Goal: Task Accomplishment & Management: Manage account settings

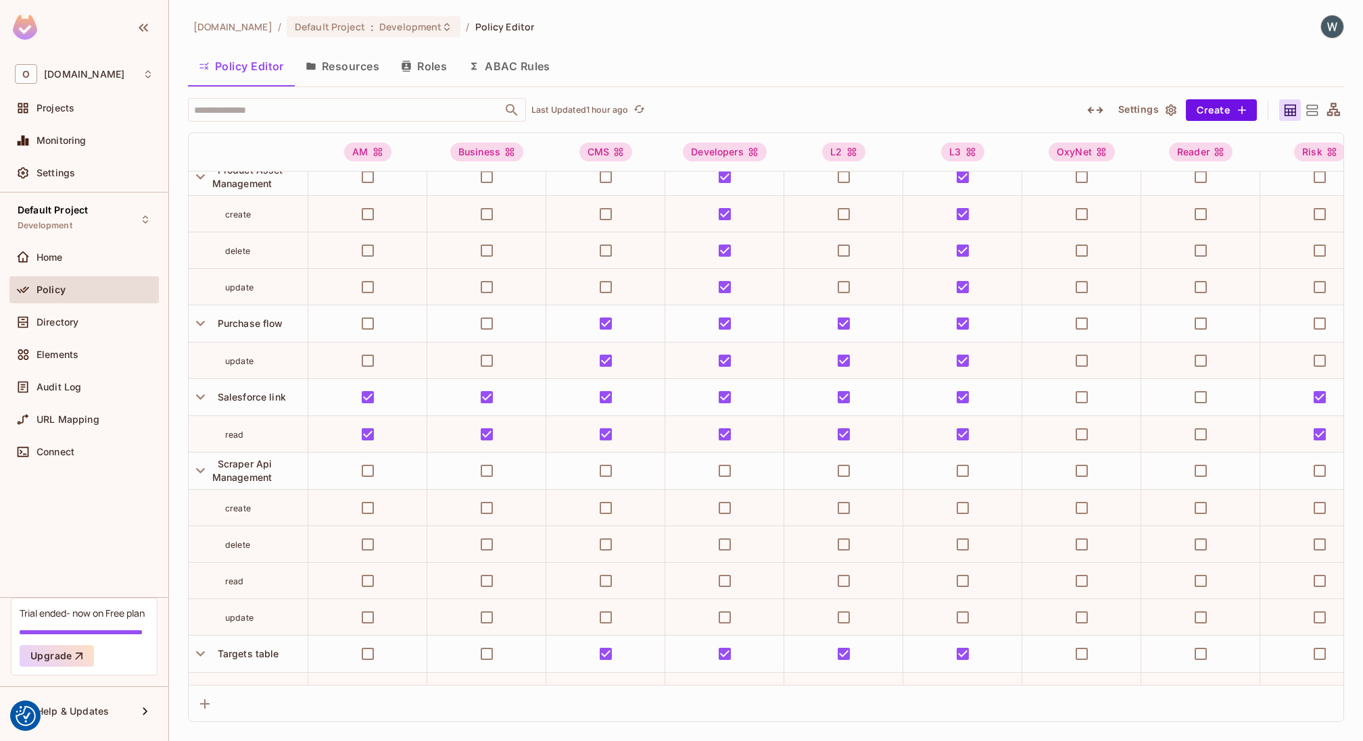
scroll to position [1131, 0]
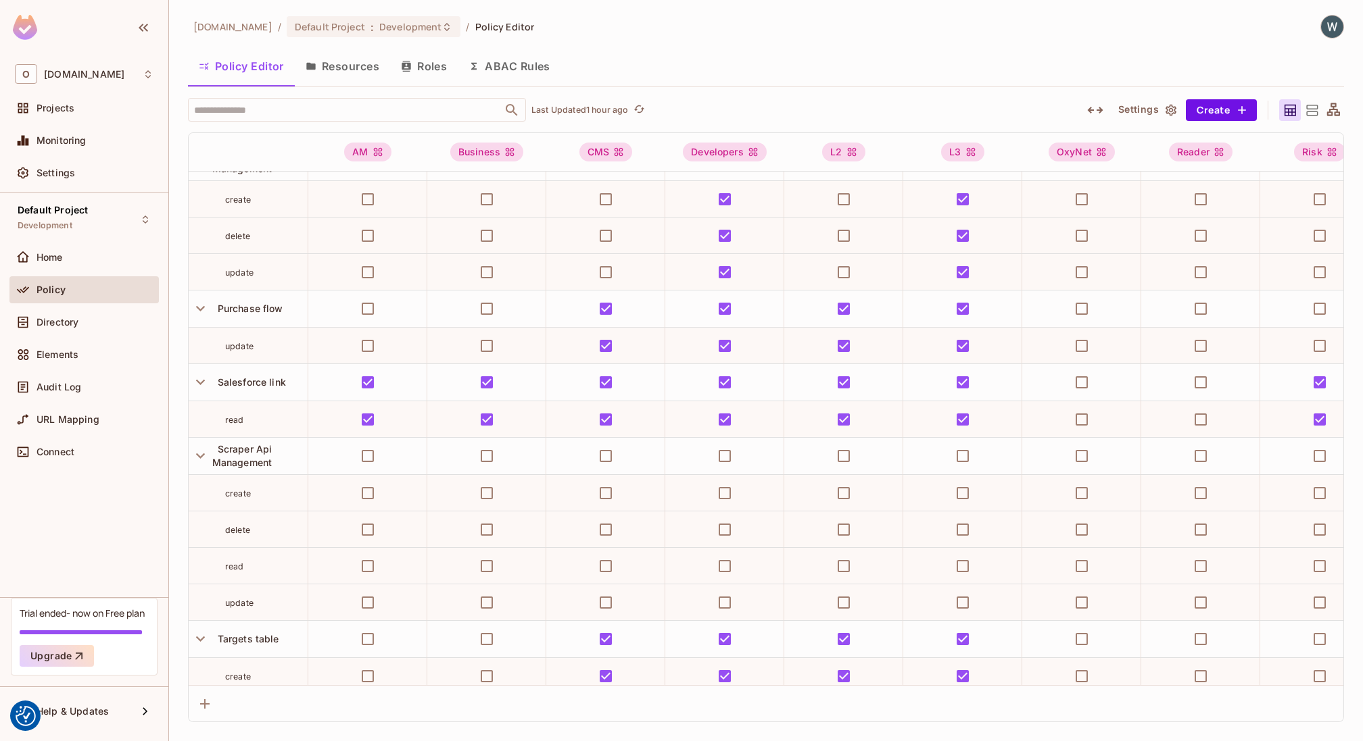
click at [666, 37] on div "oxylabs.io / Default Project : Development / Policy Editor" at bounding box center [766, 27] width 1156 height 24
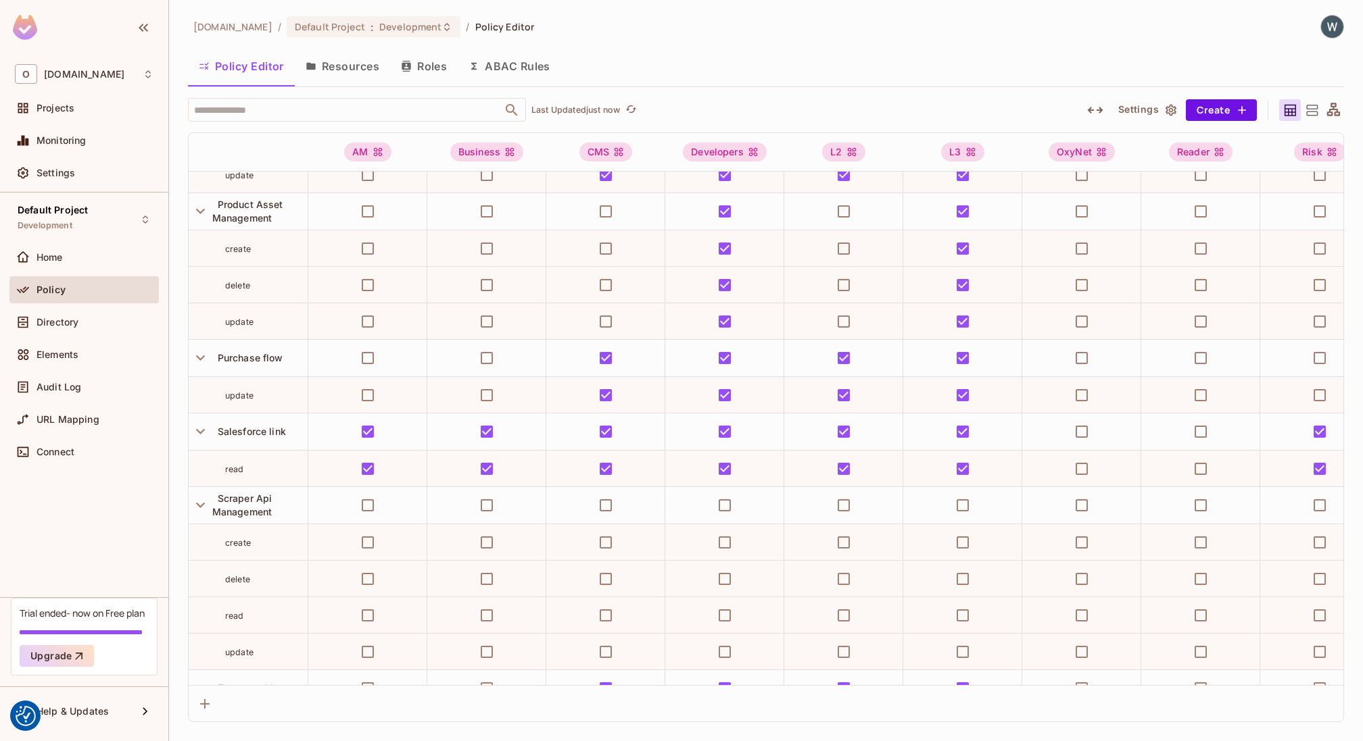
scroll to position [1161, 0]
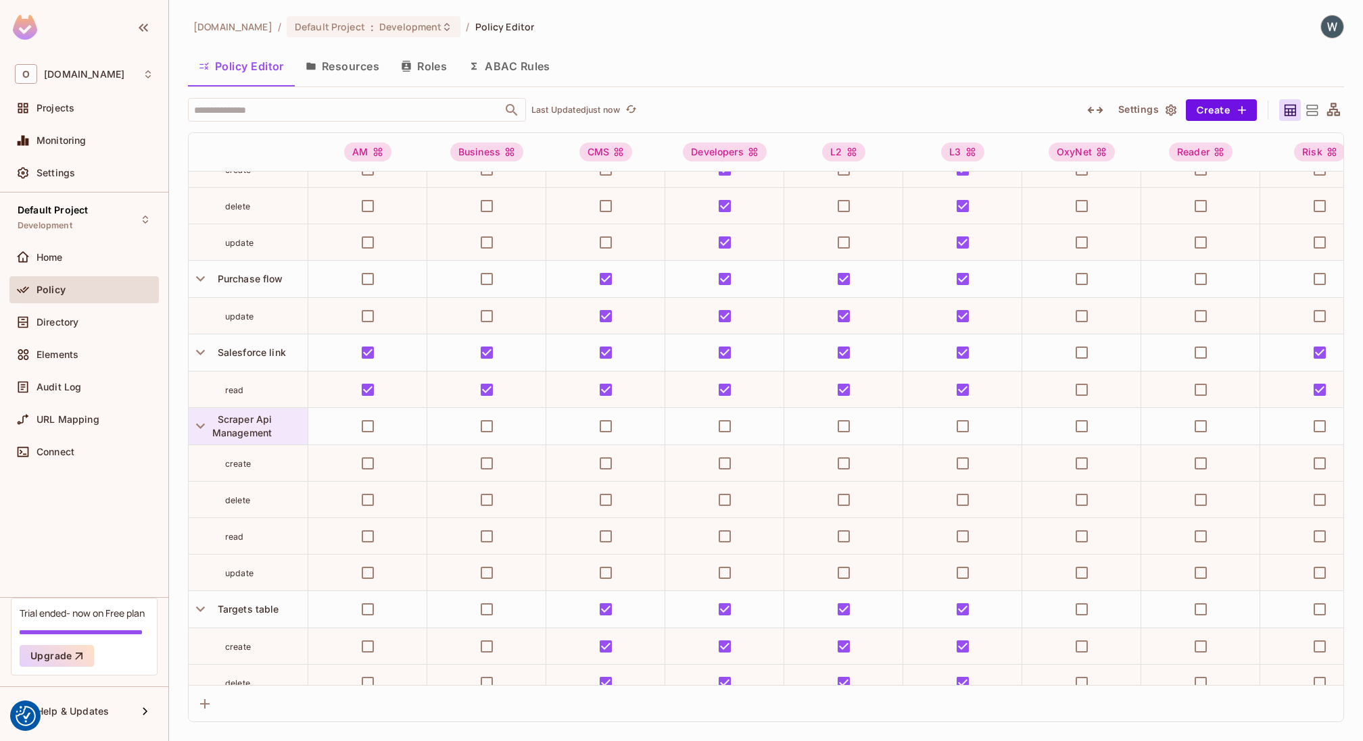
click at [255, 421] on div "Scraper Api Management" at bounding box center [259, 426] width 95 height 27
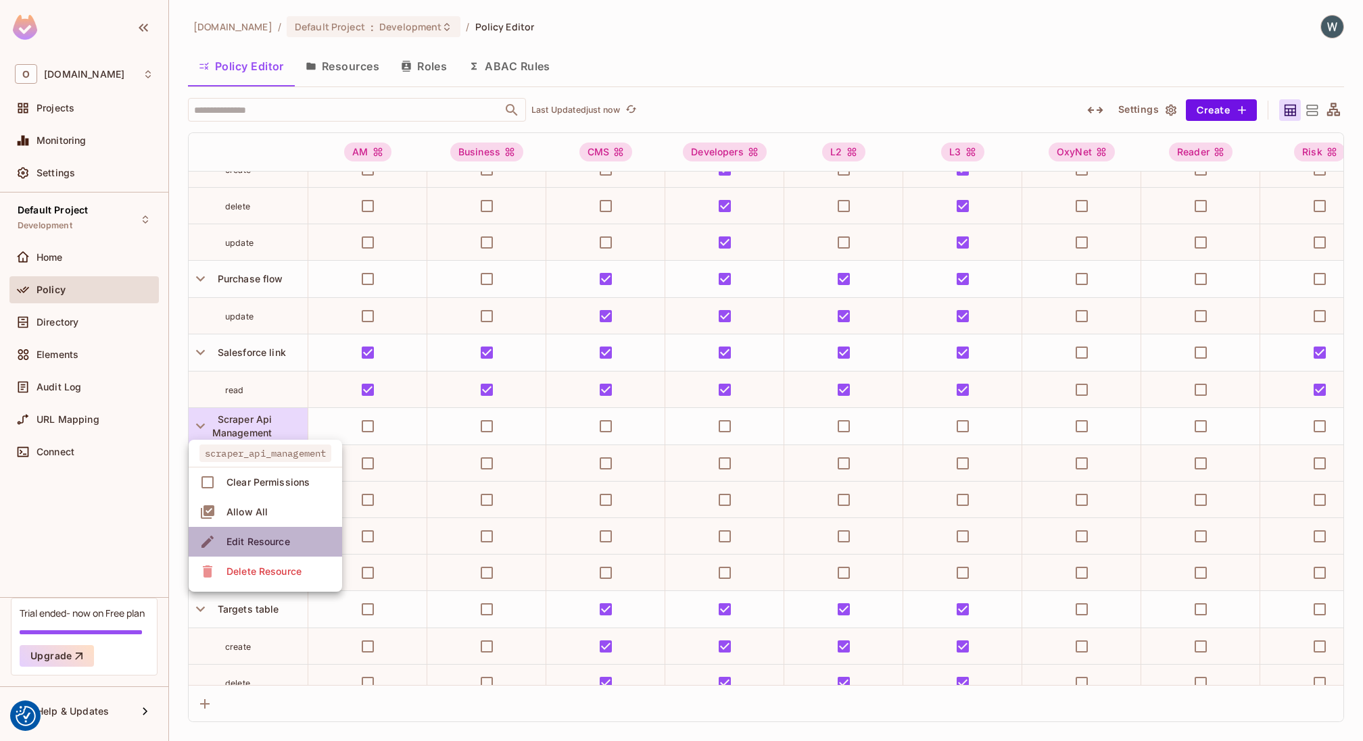
click at [257, 541] on div "Edit Resource" at bounding box center [258, 542] width 64 height 14
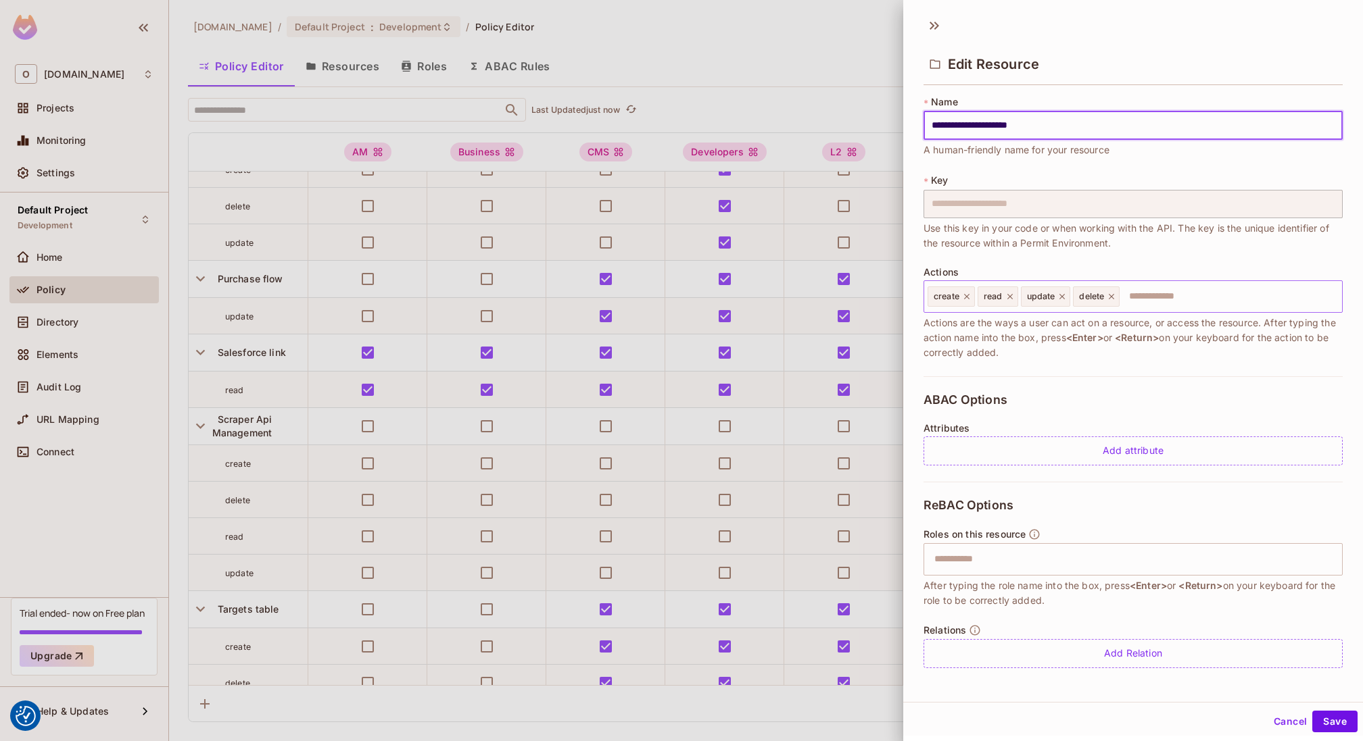
click at [967, 297] on icon at bounding box center [966, 296] width 5 height 5
click at [960, 295] on icon at bounding box center [959, 296] width 9 height 9
click at [1023, 295] on div "delete" at bounding box center [1003, 297] width 47 height 20
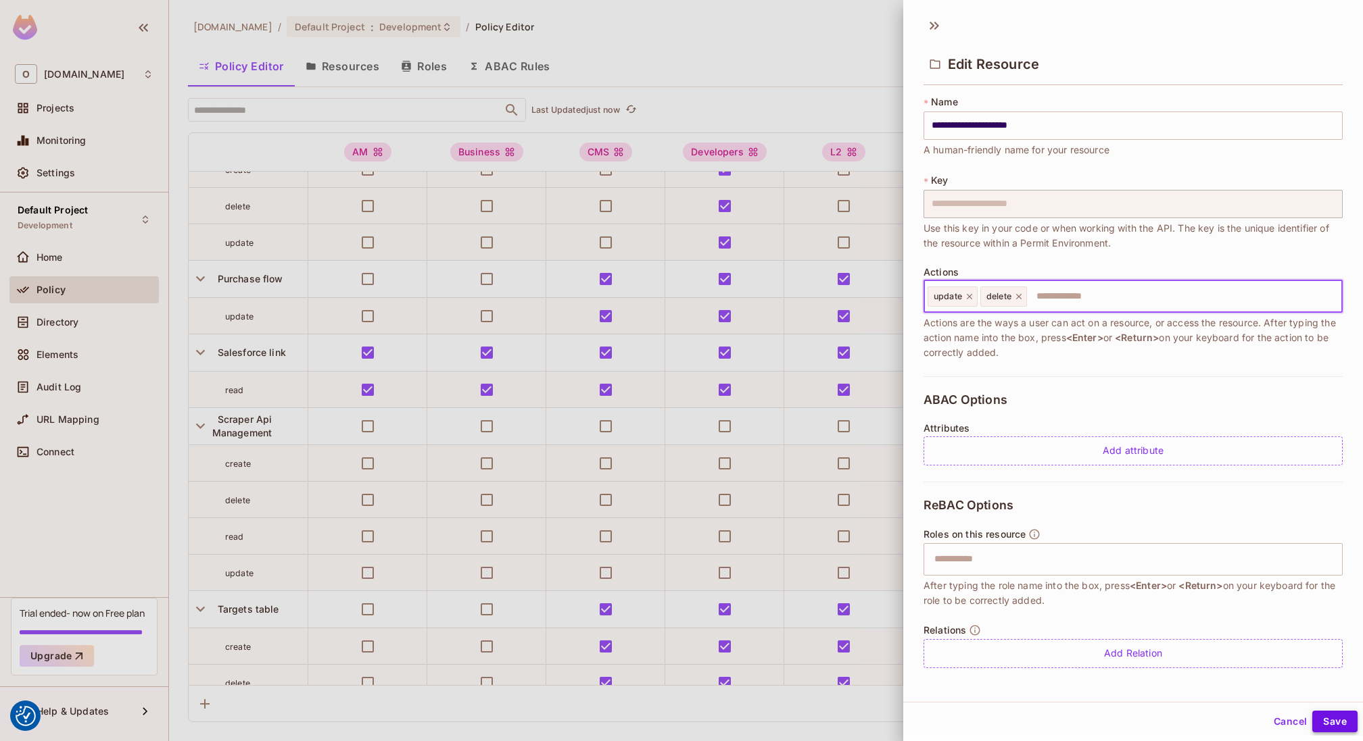
click at [1345, 717] on button "Save" at bounding box center [1334, 722] width 45 height 22
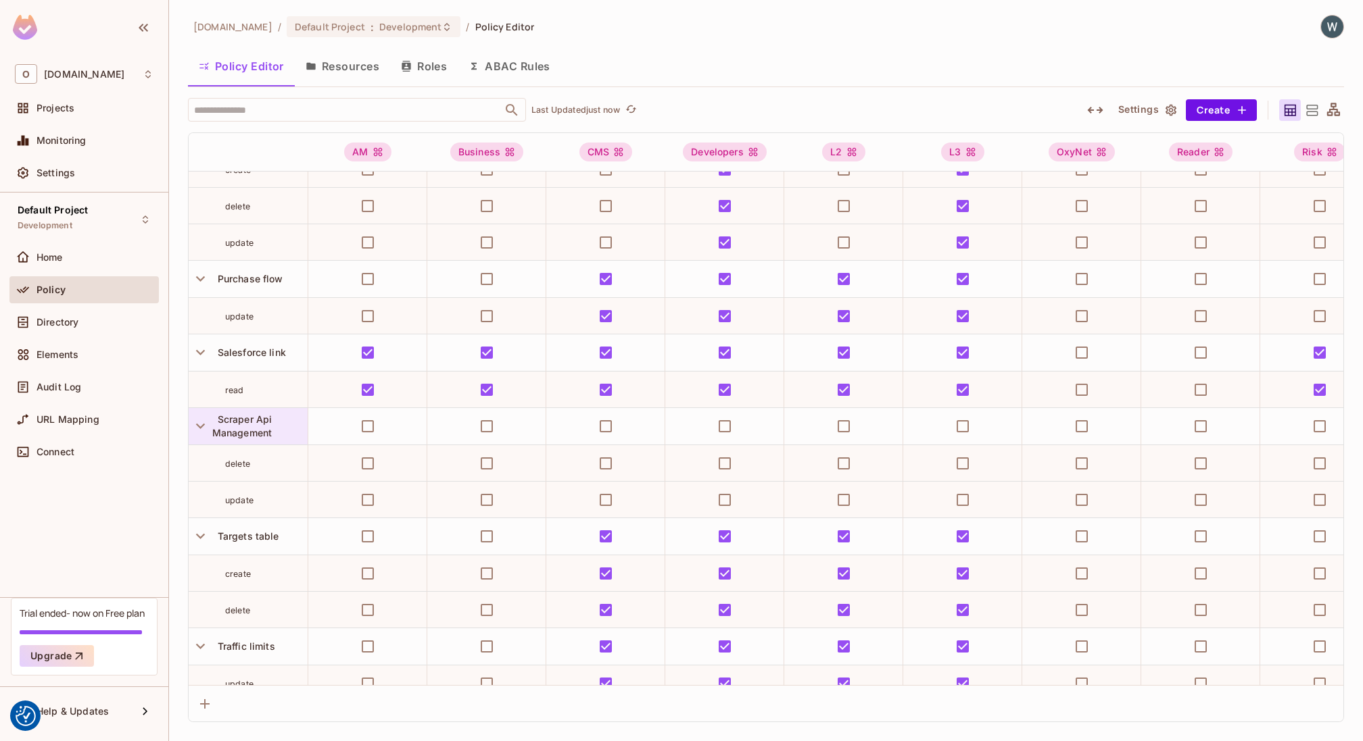
click at [268, 418] on span "Scraper Api Management" at bounding box center [242, 426] width 60 height 25
click at [260, 543] on div "Edit Resource" at bounding box center [258, 542] width 64 height 14
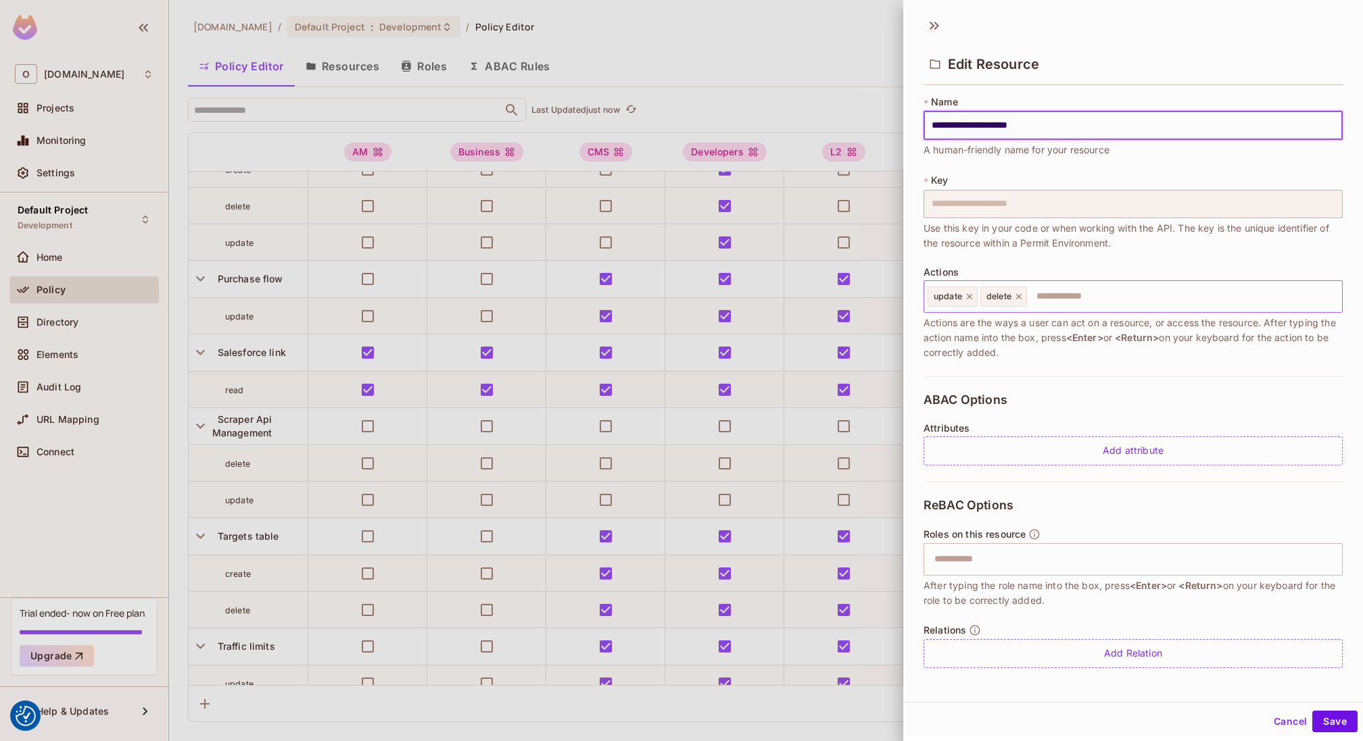
click at [1019, 299] on icon at bounding box center [1018, 296] width 9 height 9
click at [1342, 721] on button "Save" at bounding box center [1334, 722] width 45 height 22
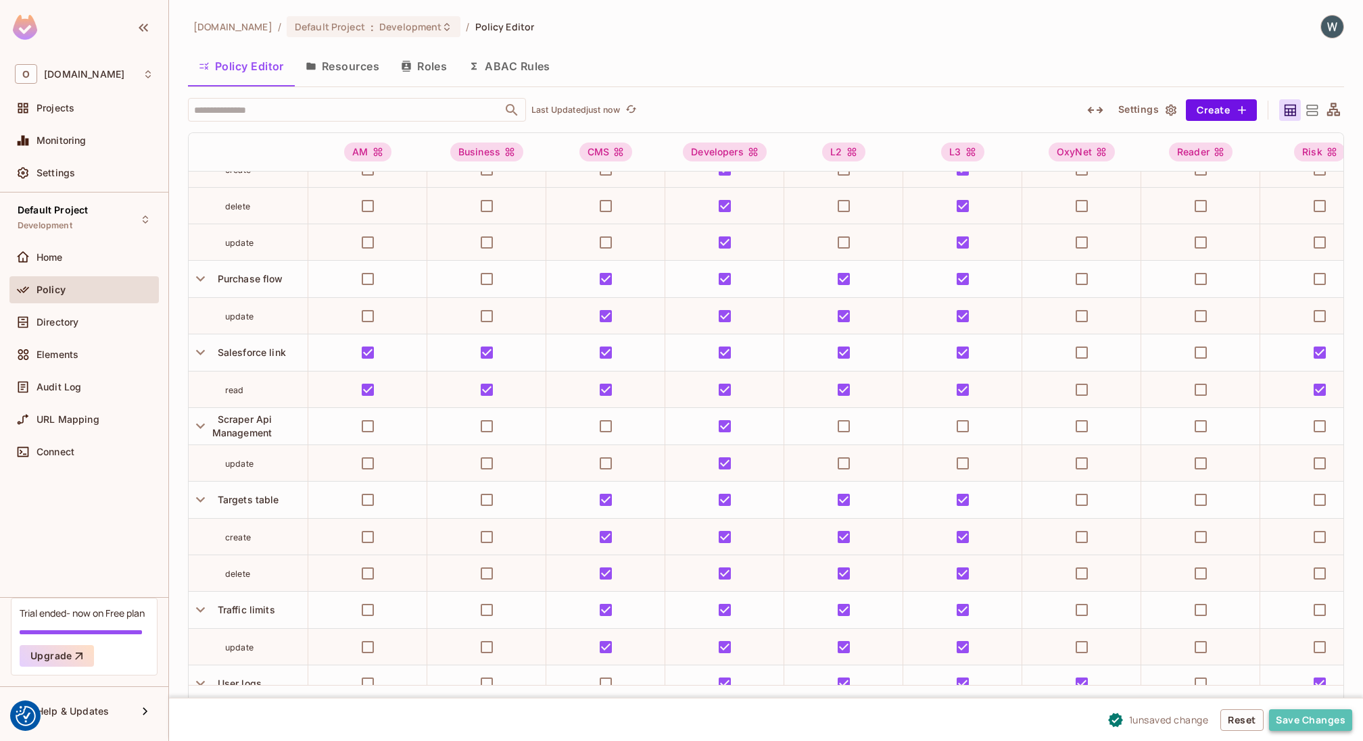
click at [1320, 722] on button "Save Changes" at bounding box center [1310, 721] width 83 height 22
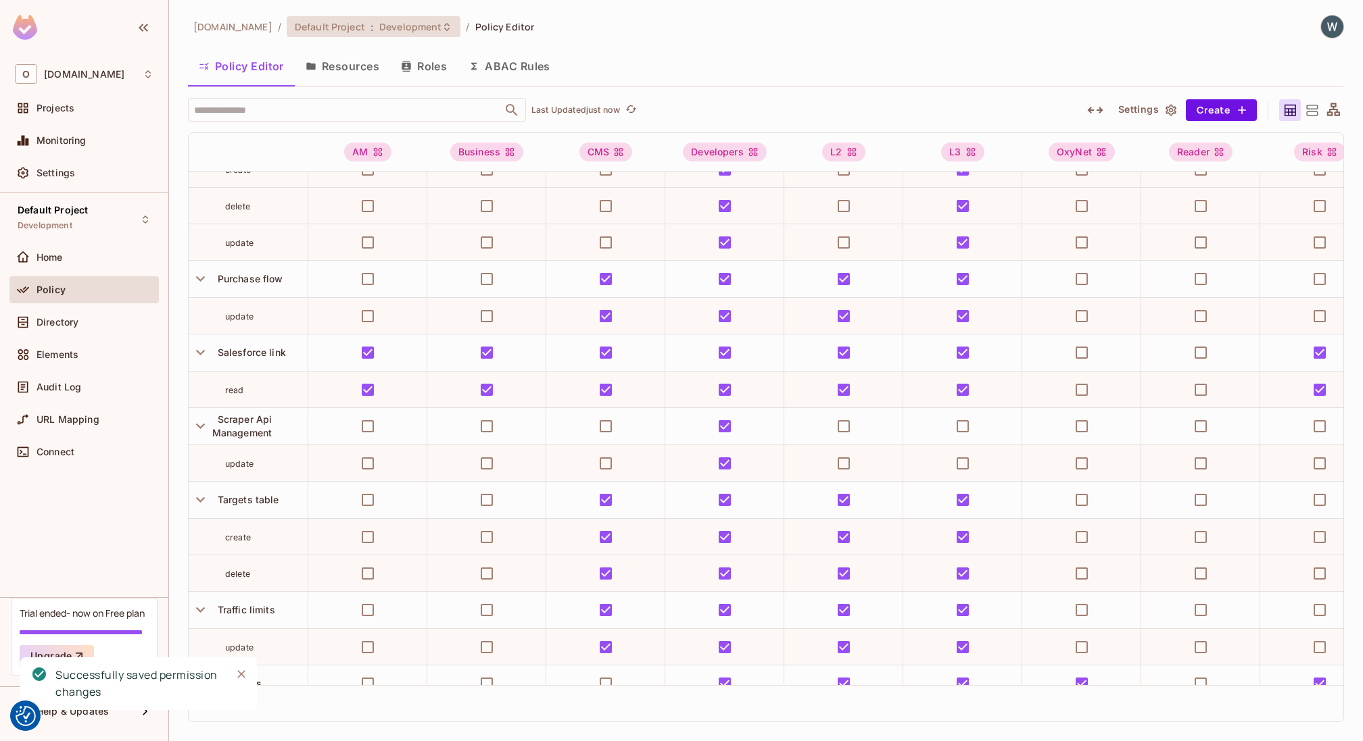
click at [379, 32] on span "Development" at bounding box center [410, 26] width 62 height 13
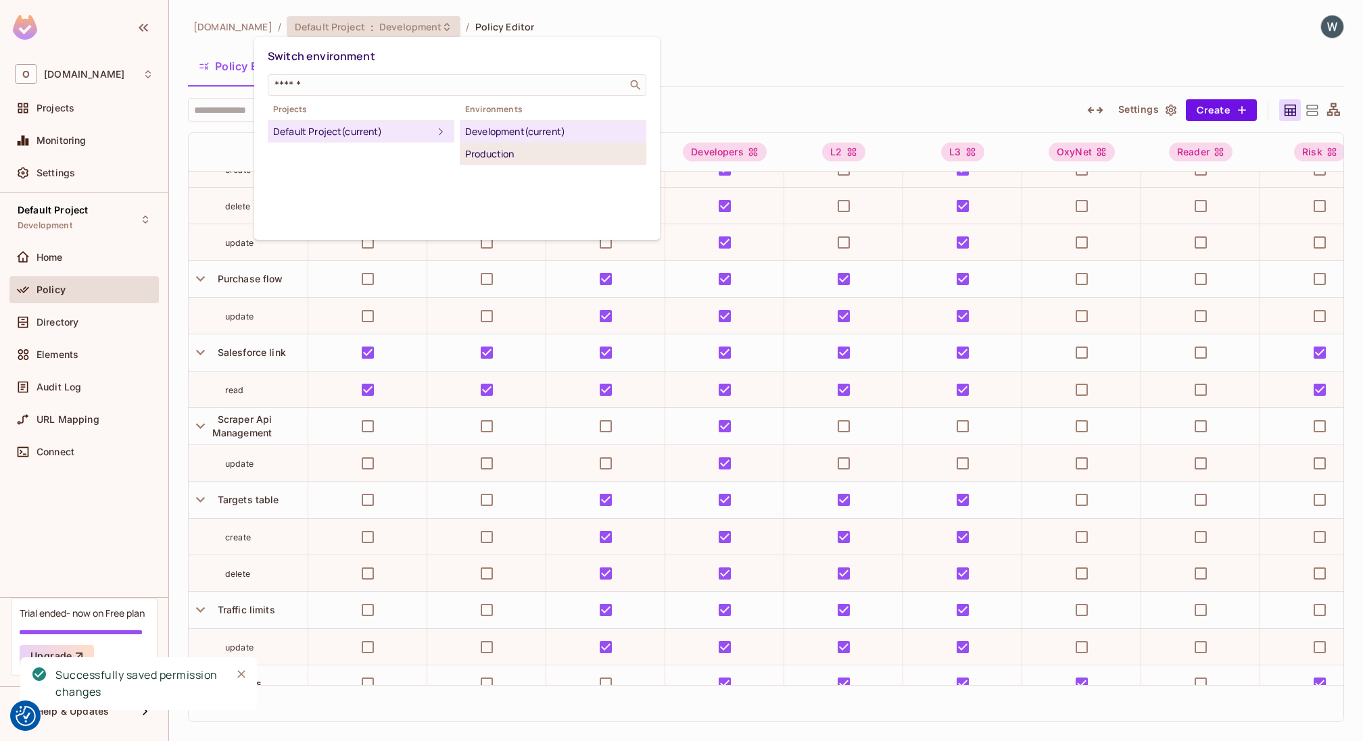
click at [524, 154] on div "Production" at bounding box center [553, 154] width 176 height 16
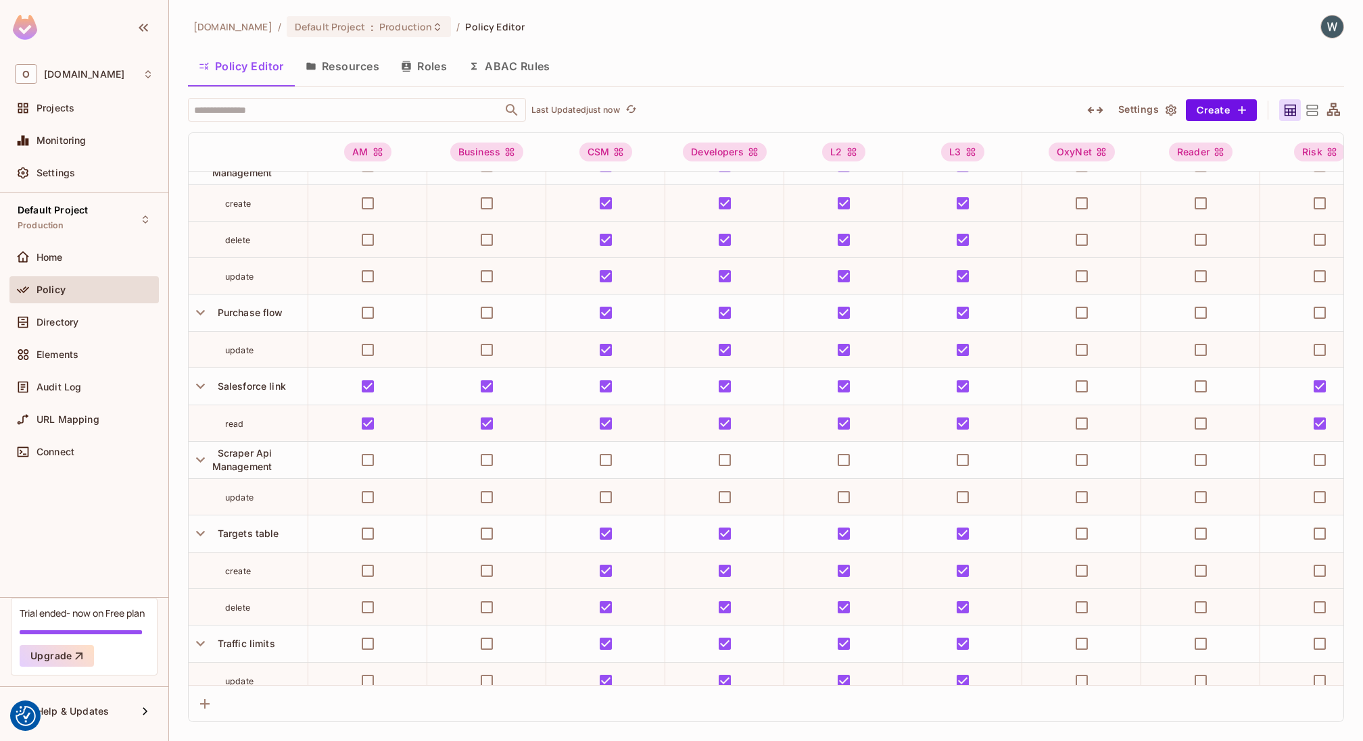
scroll to position [1179, 0]
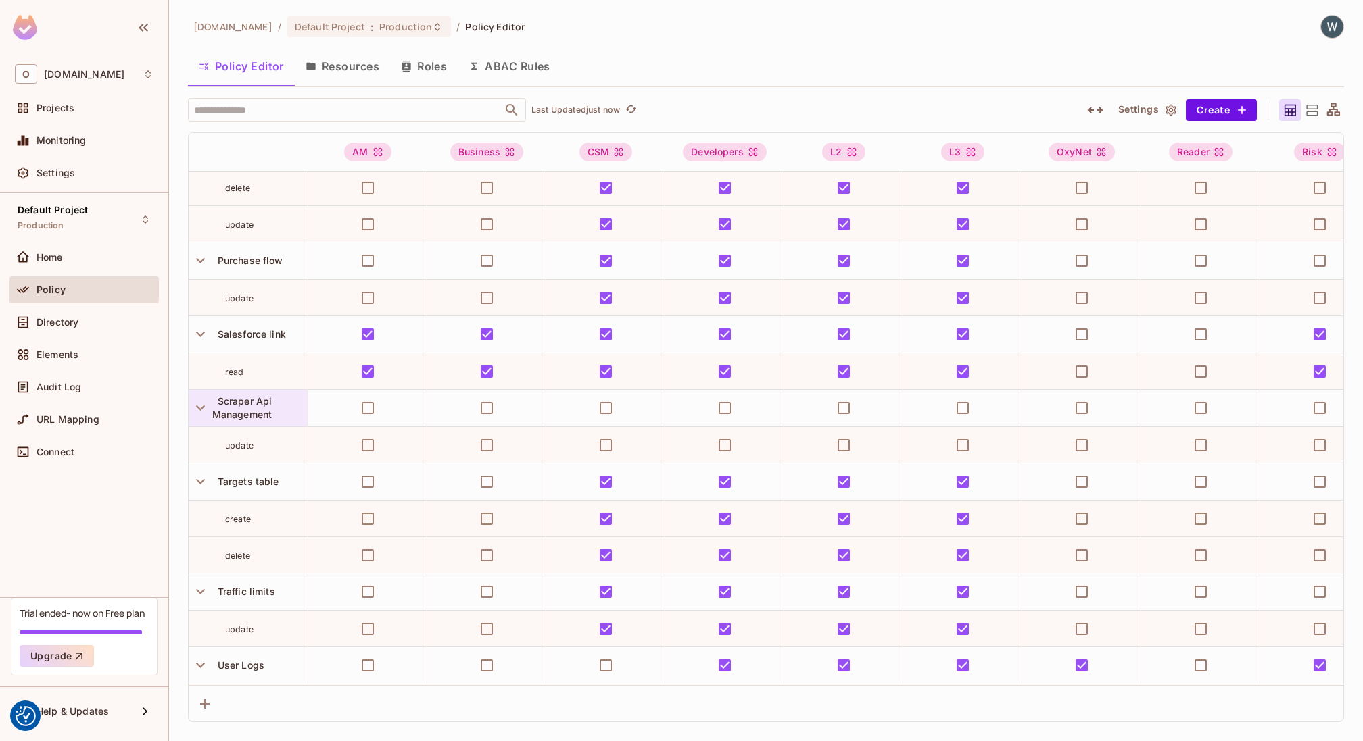
click at [251, 403] on div "Scraper Api Management" at bounding box center [259, 408] width 95 height 27
click at [261, 522] on div "Edit Resource" at bounding box center [258, 524] width 64 height 14
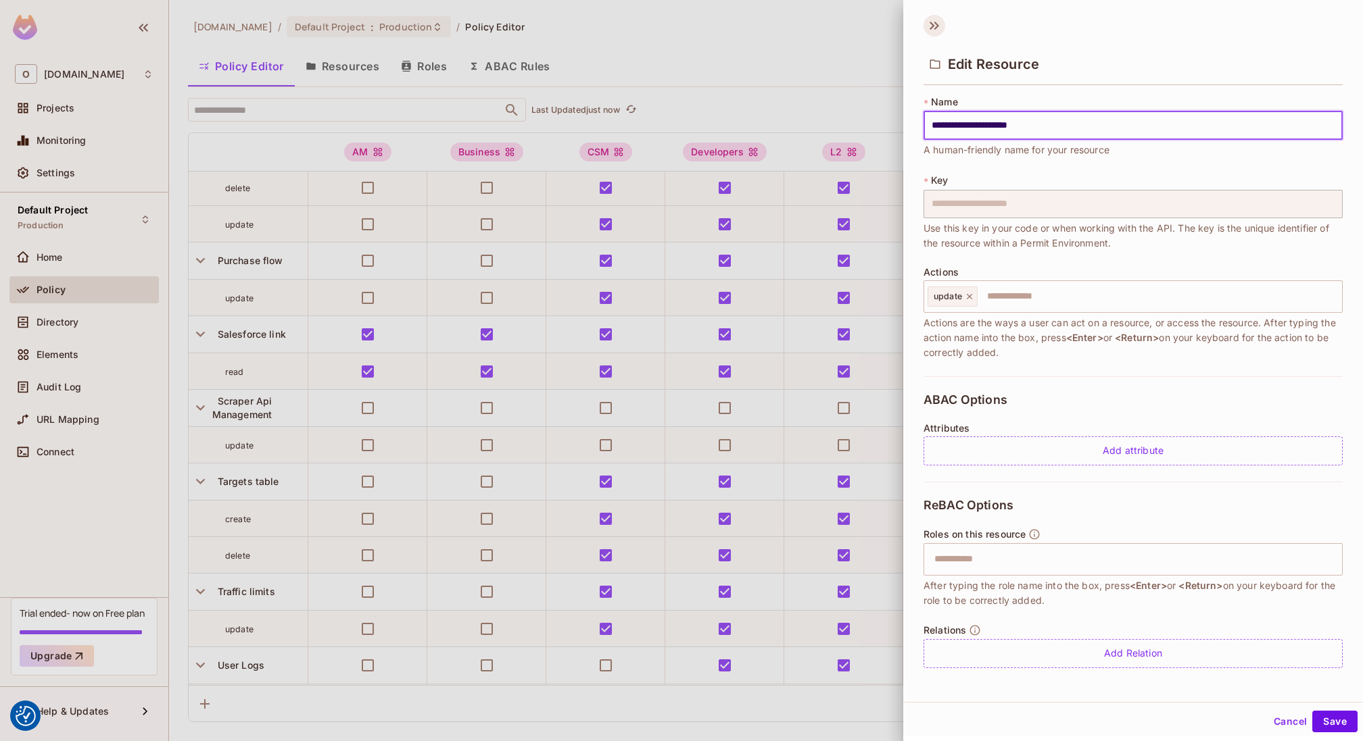
click at [940, 21] on icon at bounding box center [934, 26] width 22 height 22
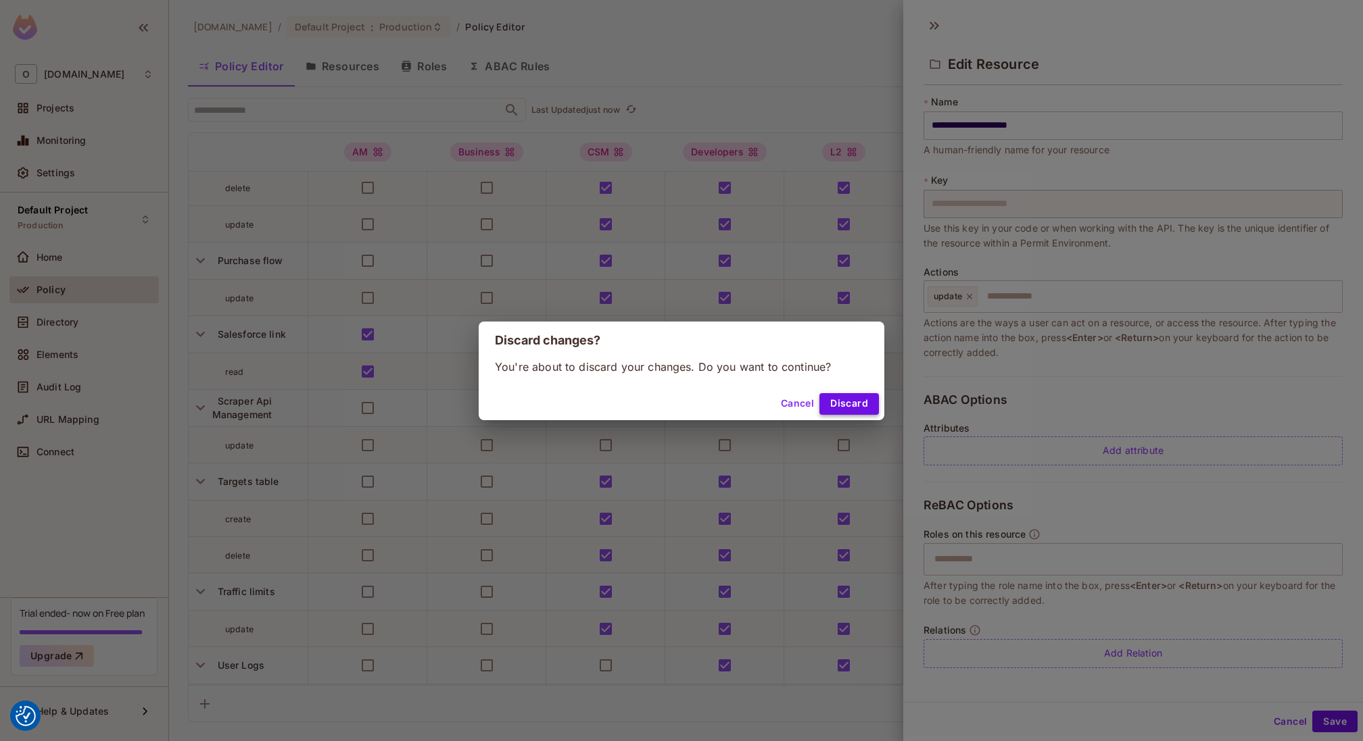
click at [848, 404] on button "Discard" at bounding box center [848, 404] width 59 height 22
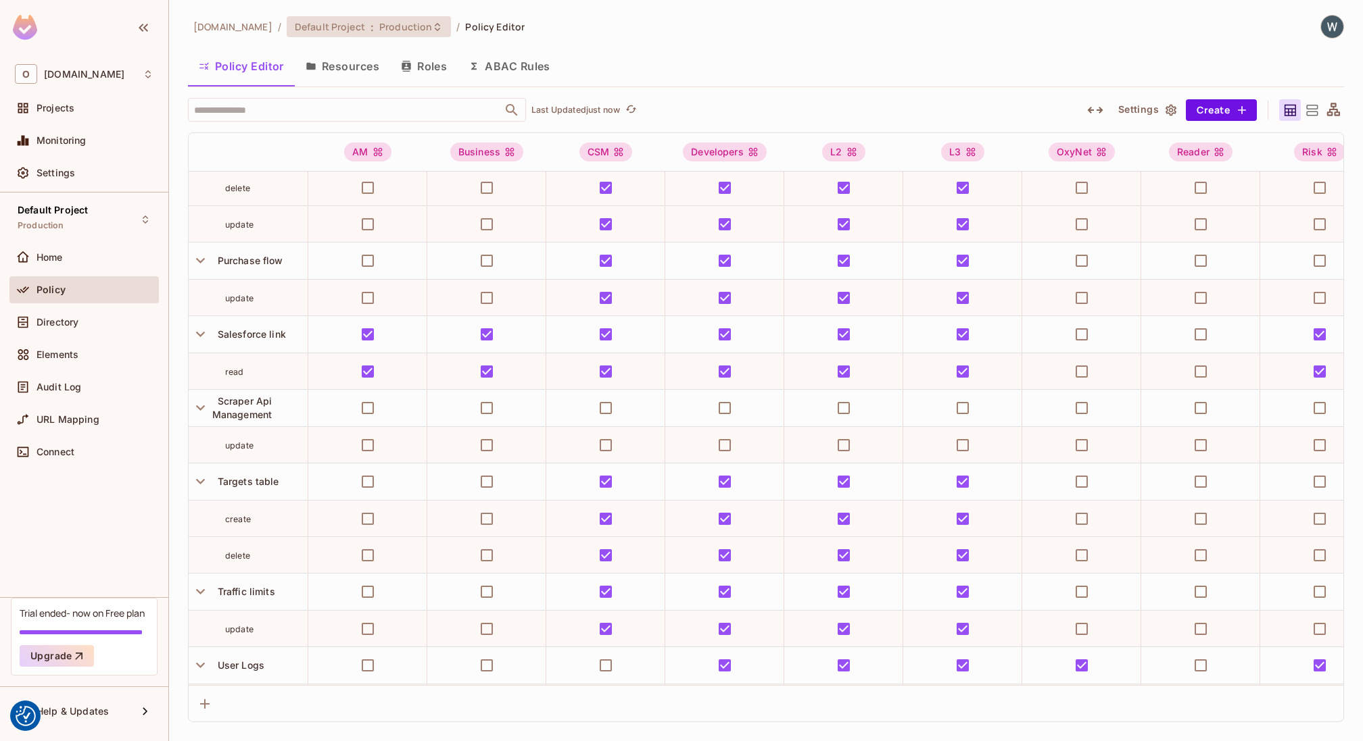
click at [379, 32] on span "Production" at bounding box center [405, 26] width 53 height 13
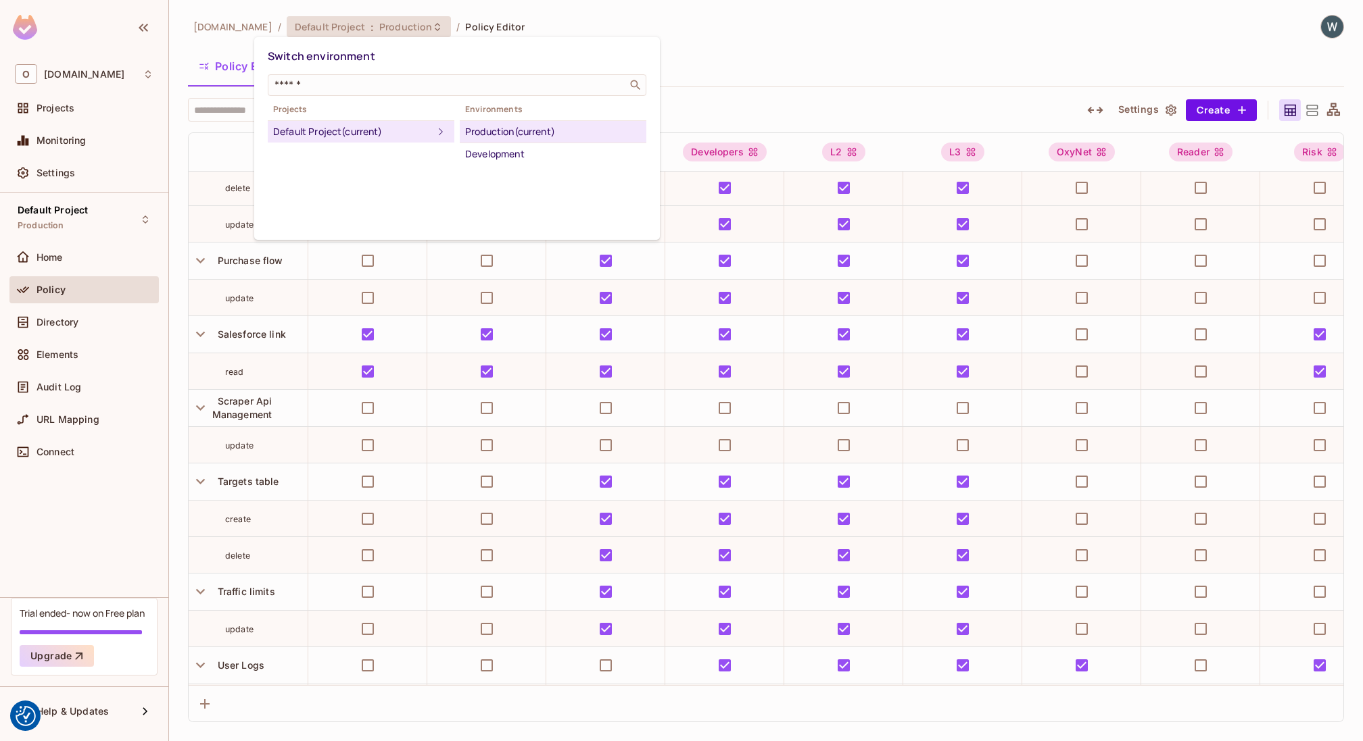
click at [512, 164] on div "Switch environment ​ Projects Default Project (current) Environments Production…" at bounding box center [457, 138] width 406 height 203
click at [512, 155] on div "Development" at bounding box center [553, 154] width 176 height 16
